Goal: Information Seeking & Learning: Learn about a topic

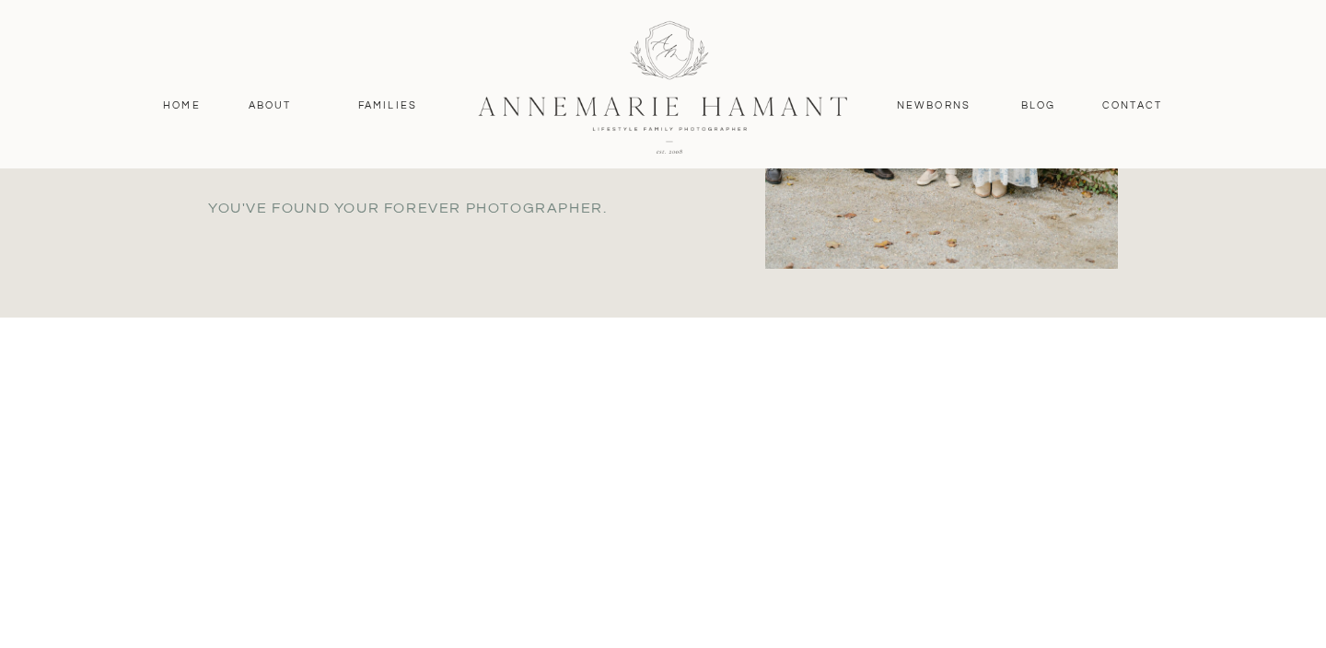
scroll to position [1498, 0]
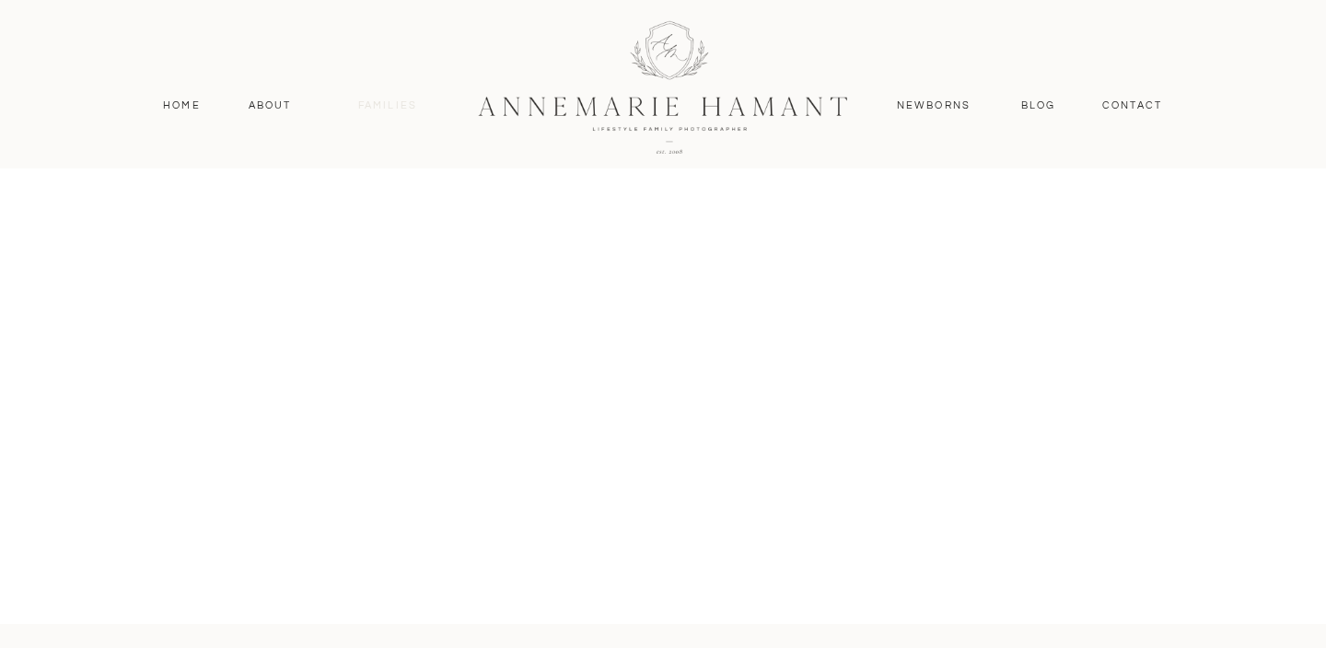
click at [369, 108] on nav "Families" at bounding box center [387, 106] width 83 height 17
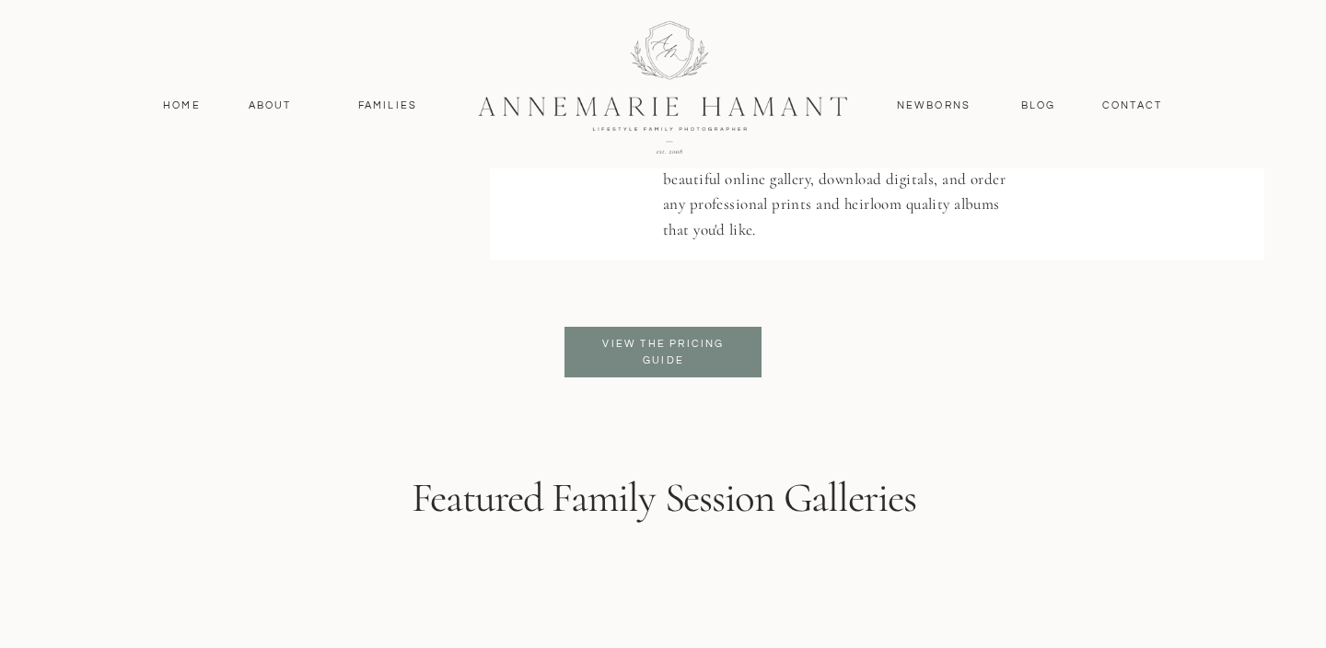
scroll to position [4404, 0]
click at [689, 363] on p "View the pricing guide" at bounding box center [663, 351] width 150 height 33
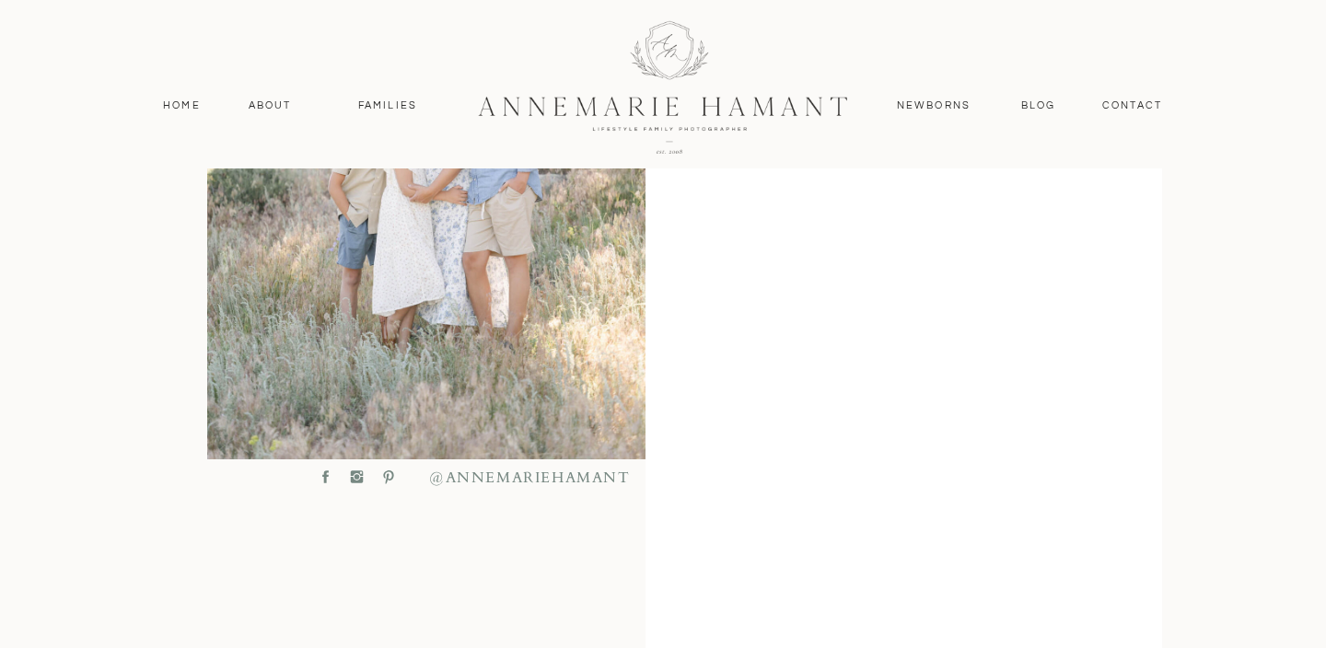
scroll to position [785, 0]
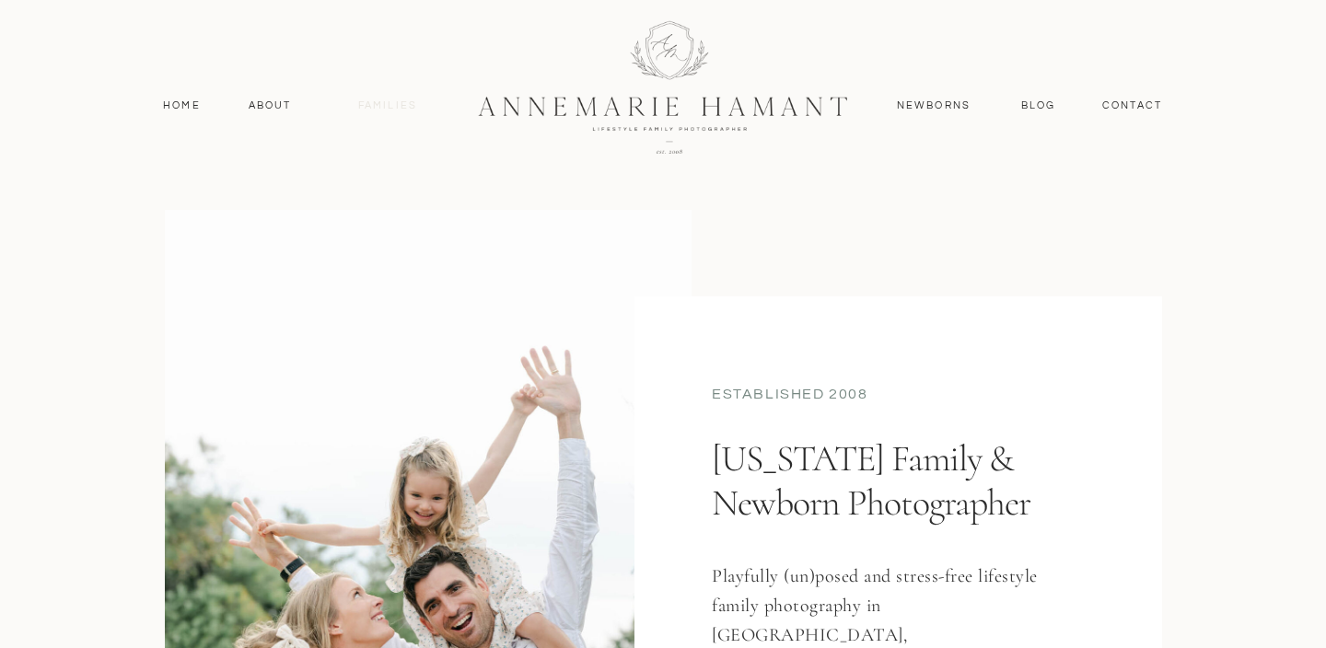
click at [378, 101] on nav "Families" at bounding box center [387, 106] width 83 height 17
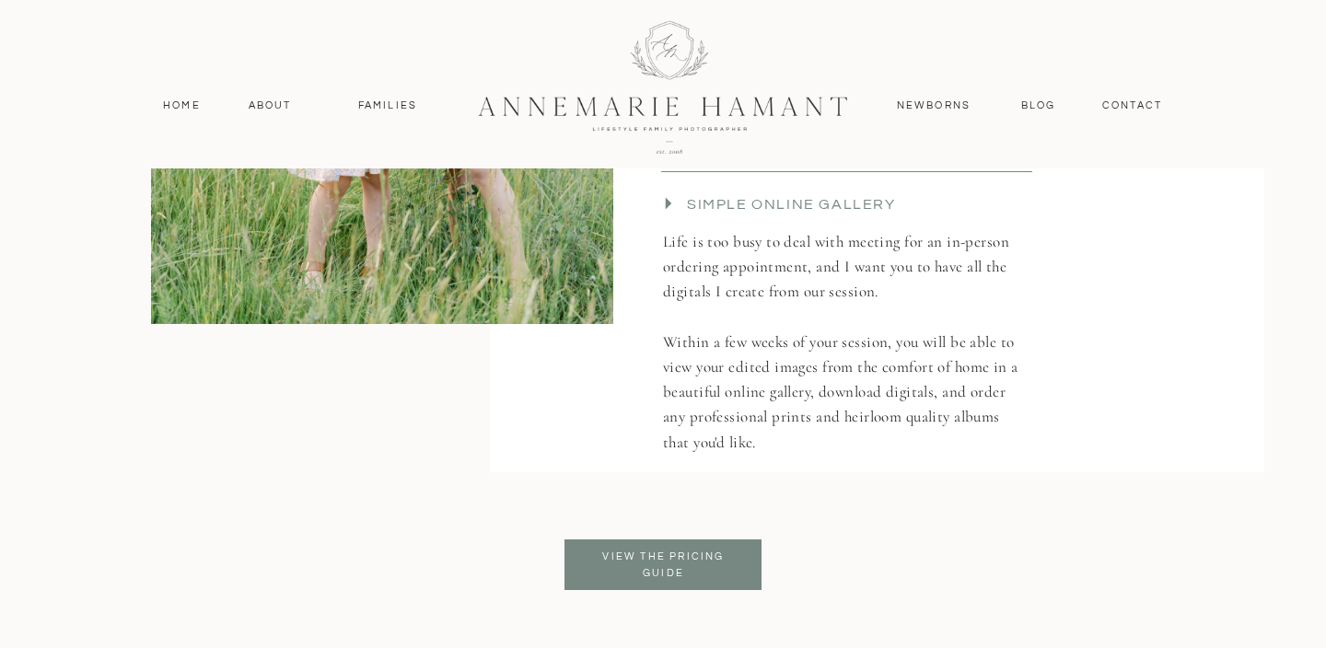
scroll to position [4192, 0]
click at [671, 554] on p "View the pricing guide" at bounding box center [663, 563] width 150 height 33
